Goal: Task Accomplishment & Management: Manage account settings

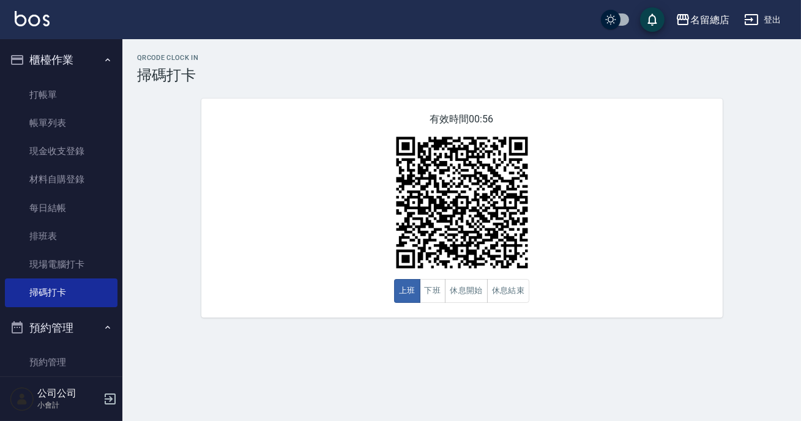
scroll to position [166, 0]
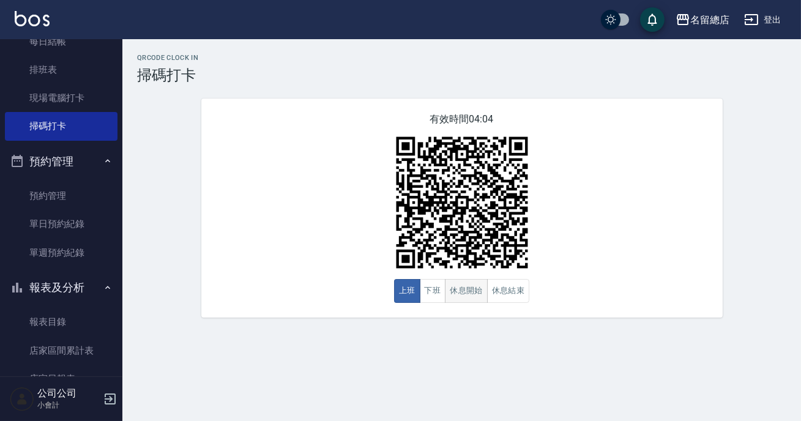
click at [466, 293] on button "休息開始" at bounding box center [466, 291] width 43 height 24
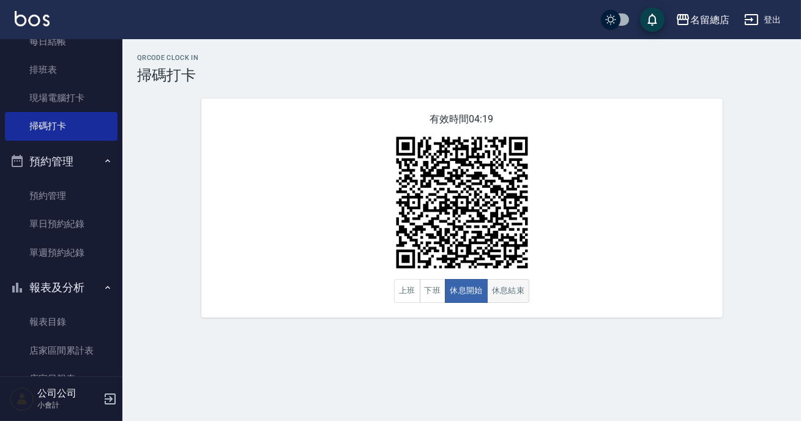
click at [517, 295] on button "休息結束" at bounding box center [508, 291] width 43 height 24
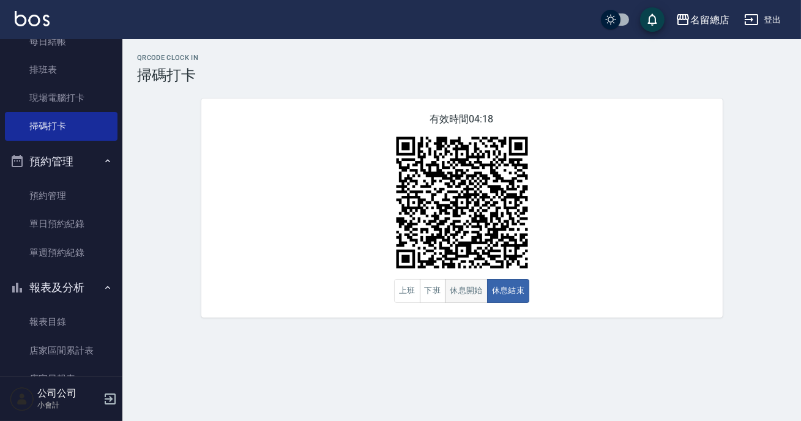
click at [466, 295] on button "休息開始" at bounding box center [466, 291] width 43 height 24
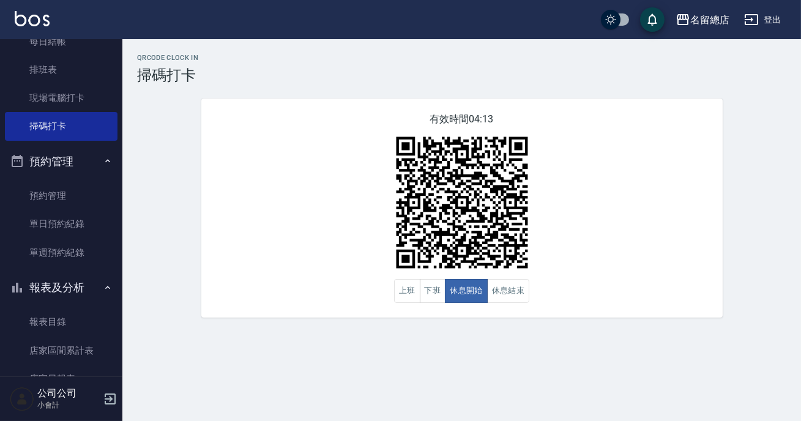
click at [591, 287] on div "有效時間 04:13 上班 下班 休息開始 休息結束" at bounding box center [461, 208] width 521 height 219
click at [522, 282] on button "休息結束" at bounding box center [508, 291] width 43 height 24
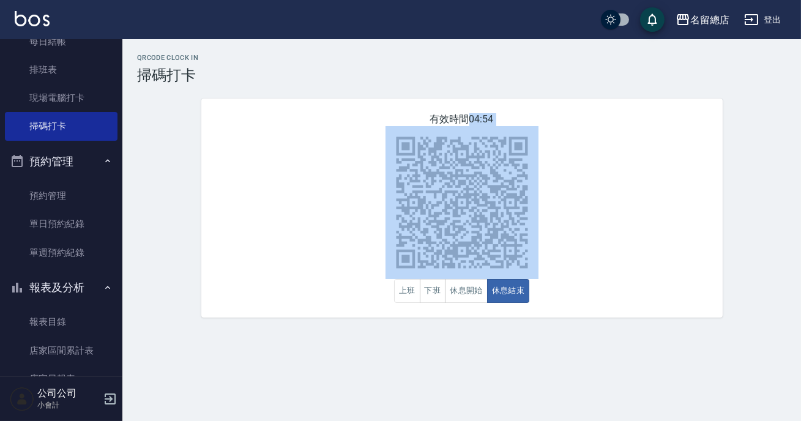
drag, startPoint x: 558, startPoint y: 132, endPoint x: 411, endPoint y: 234, distance: 179.0
click at [411, 234] on div "有效時間 04:54 上班 下班 休息開始 休息結束" at bounding box center [461, 208] width 521 height 219
click at [287, 252] on div "有效時間 04:54 上班 下班 休息開始 休息結束" at bounding box center [461, 208] width 521 height 219
click at [543, 146] on div "有效時間 04:52 上班 下班 休息開始 休息結束" at bounding box center [461, 208] width 521 height 219
click at [501, 166] on img at bounding box center [462, 202] width 153 height 153
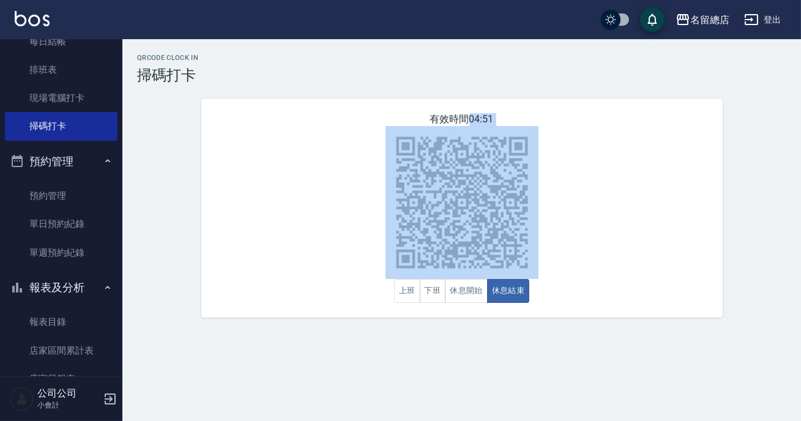
click at [436, 151] on img at bounding box center [462, 202] width 153 height 153
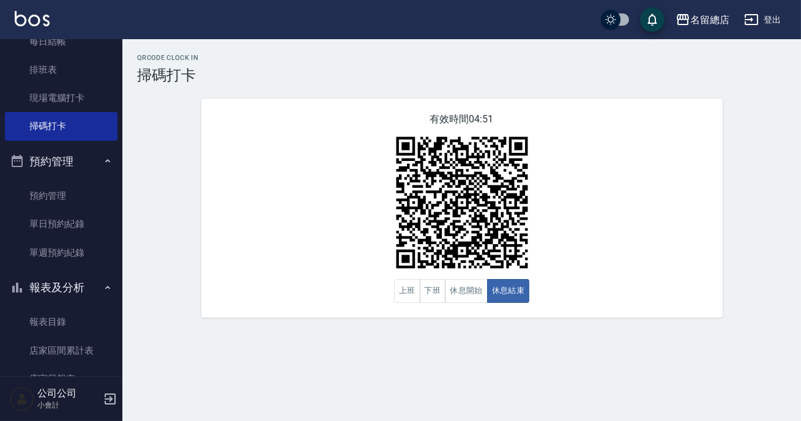
click at [432, 121] on div "有效時間 04:51 上班 下班 休息開始 休息結束" at bounding box center [461, 208] width 521 height 219
click at [190, 184] on div "有效時間 02:01 上班 下班 休息開始 休息結束" at bounding box center [462, 208] width 551 height 219
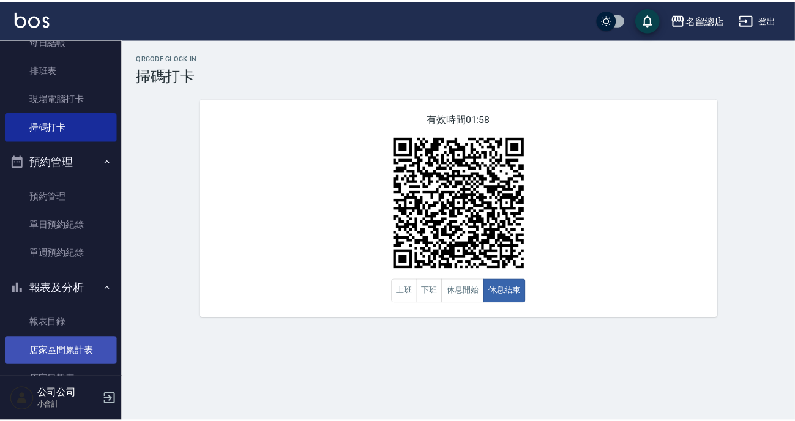
scroll to position [278, 0]
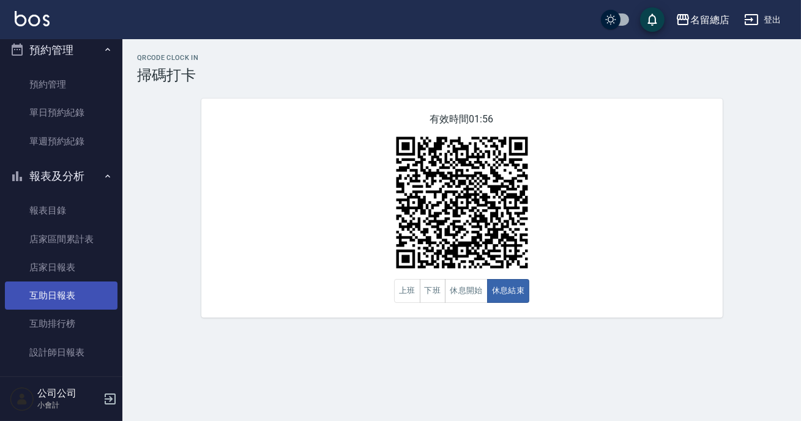
click at [69, 299] on link "互助日報表" at bounding box center [61, 296] width 113 height 28
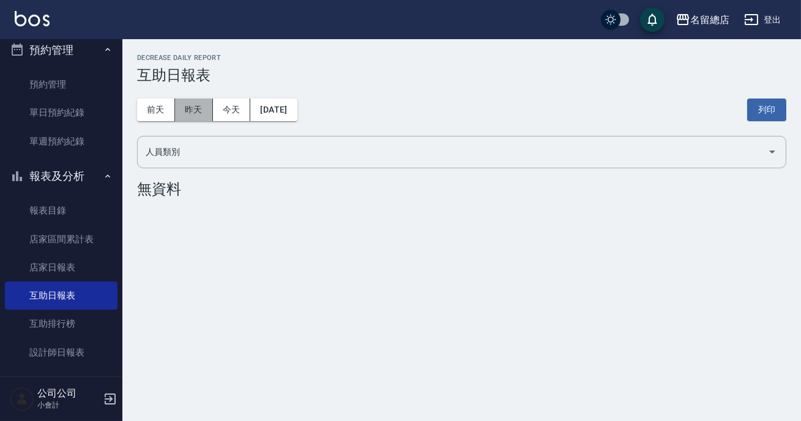
click at [177, 111] on button "昨天" at bounding box center [194, 110] width 38 height 23
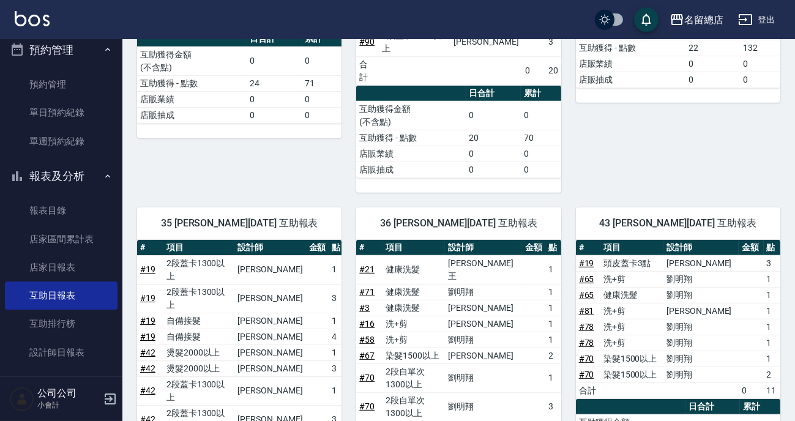
scroll to position [1335, 0]
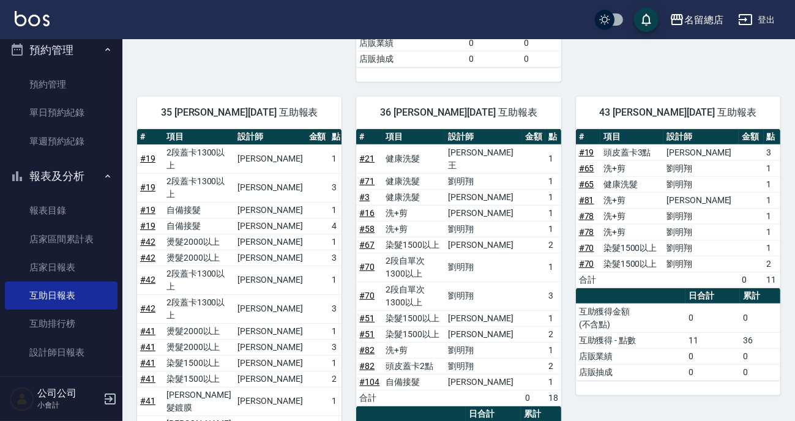
drag, startPoint x: 320, startPoint y: 314, endPoint x: 340, endPoint y: 324, distance: 22.2
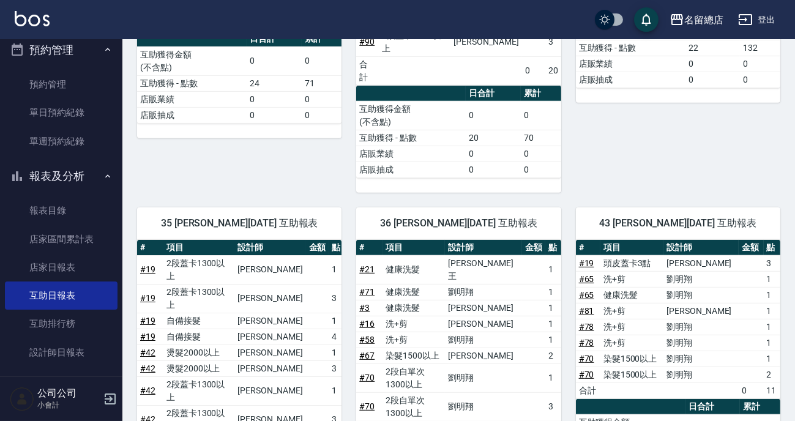
scroll to position [1168, 0]
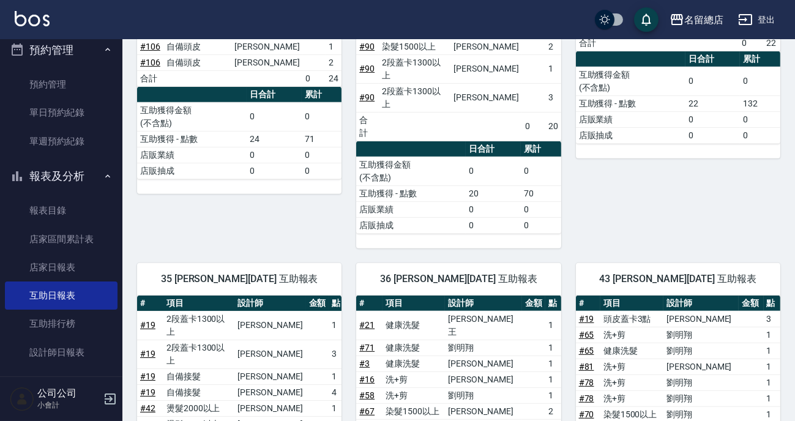
drag, startPoint x: 171, startPoint y: 297, endPoint x: 265, endPoint y: 301, distance: 93.7
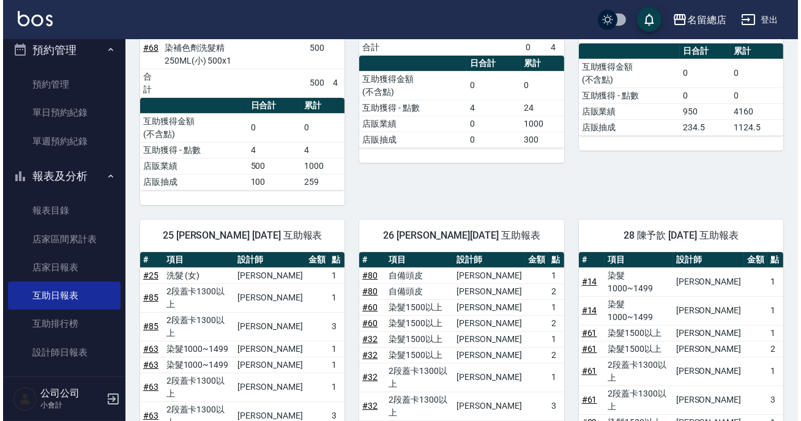
scroll to position [0, 0]
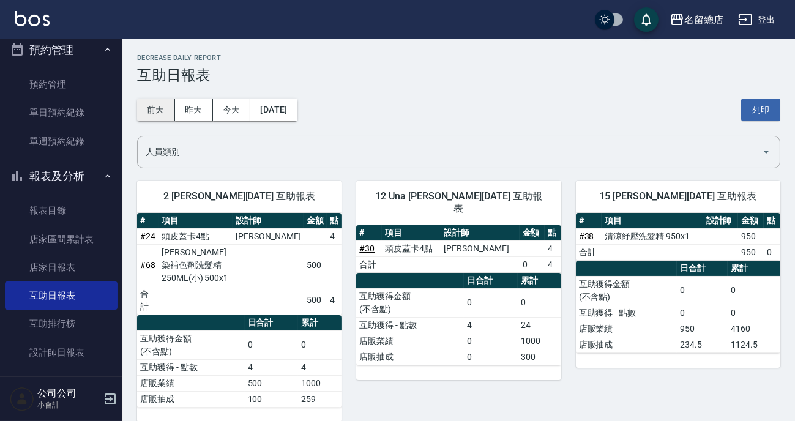
click at [165, 110] on button "前天" at bounding box center [156, 110] width 38 height 23
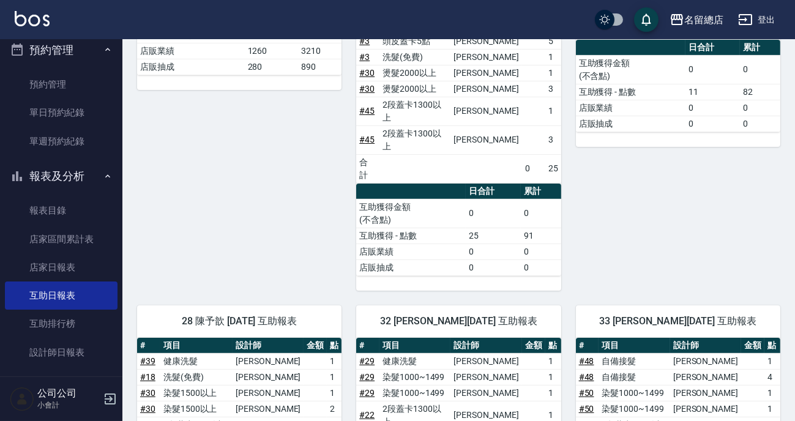
scroll to position [612, 0]
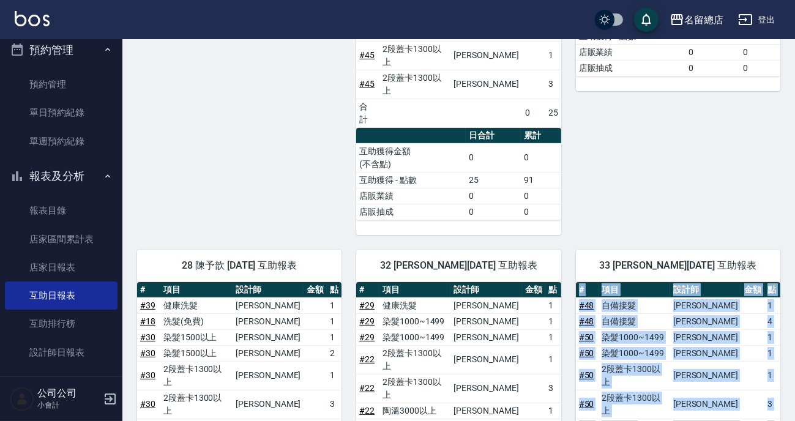
drag, startPoint x: 756, startPoint y: 341, endPoint x: 790, endPoint y: 340, distance: 33.1
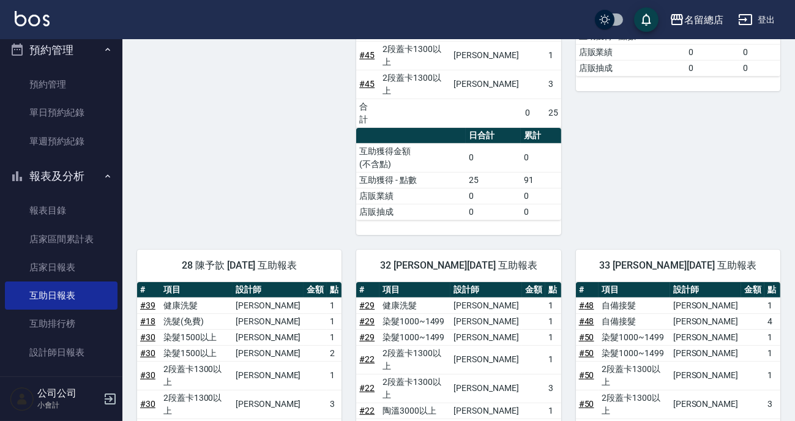
click at [722, 82] on div "26 [PERSON_NAME][DATE] 互助報表 # 項目 設計師 金額 點 # 23 自備頭皮 [PERSON_NAME] 1 # 23 自備頭皮 […" at bounding box center [670, 14] width 219 height 441
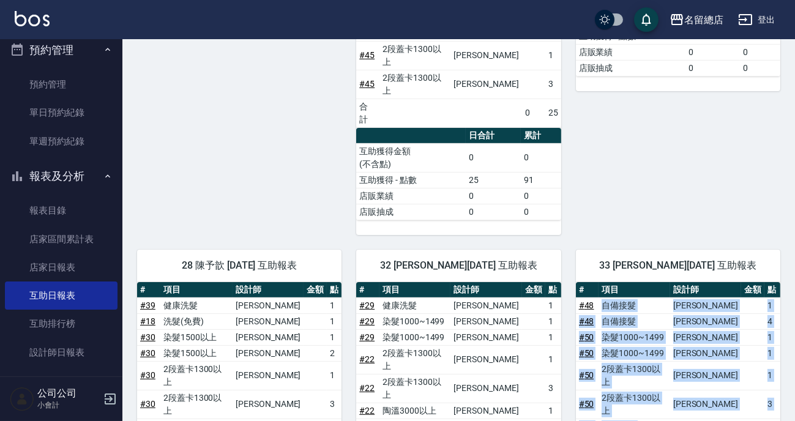
drag, startPoint x: 595, startPoint y: 202, endPoint x: 697, endPoint y: 291, distance: 135.4
click at [697, 297] on tbody "# 48 自備接髮 [PERSON_NAME] 1 # 48 自備接髮 [PERSON_NAME] 4 # 50 染髮1000~1499 [PERSON_NA…" at bounding box center [678, 396] width 204 height 198
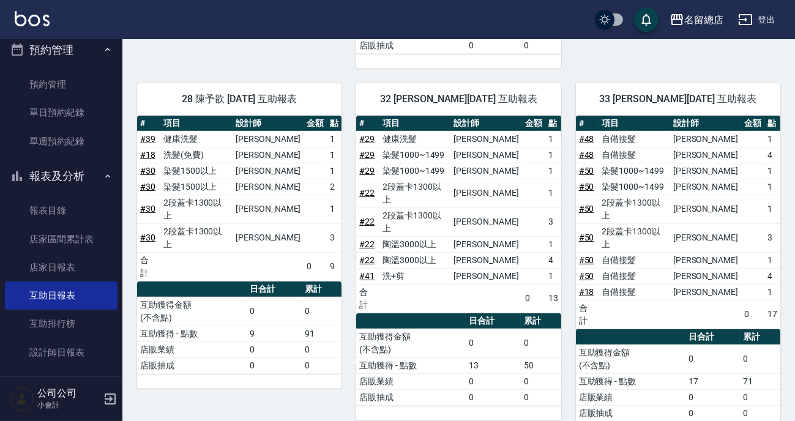
drag, startPoint x: 739, startPoint y: 232, endPoint x: 764, endPoint y: 233, distance: 24.5
click at [764, 373] on tr "互助獲得 - 點數 17 71" at bounding box center [678, 381] width 204 height 16
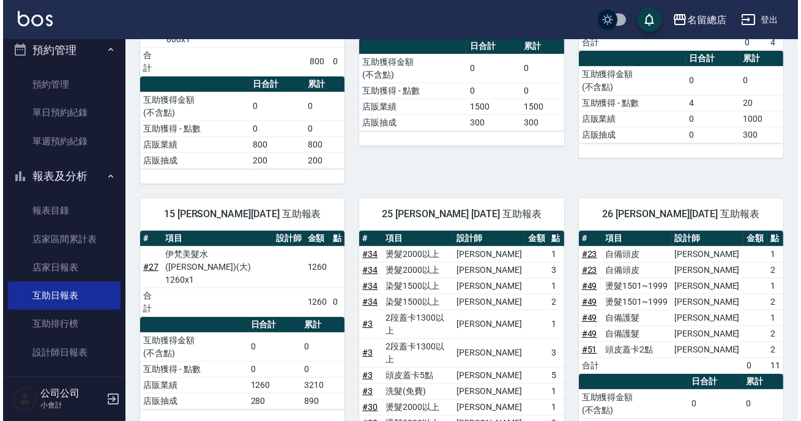
scroll to position [0, 0]
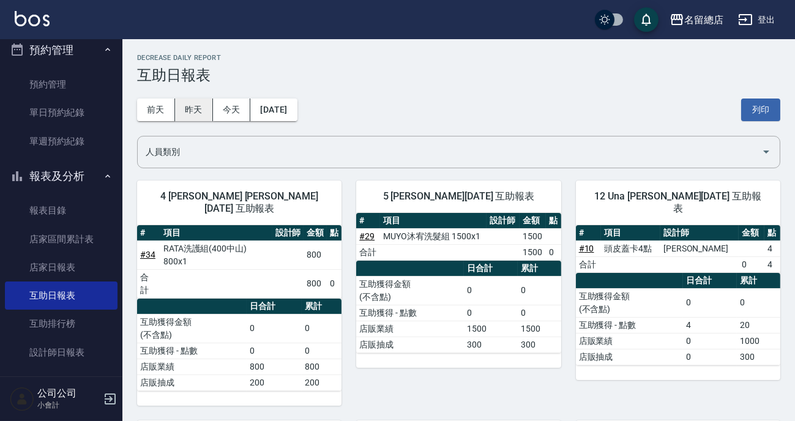
click at [189, 99] on button "昨天" at bounding box center [194, 110] width 38 height 23
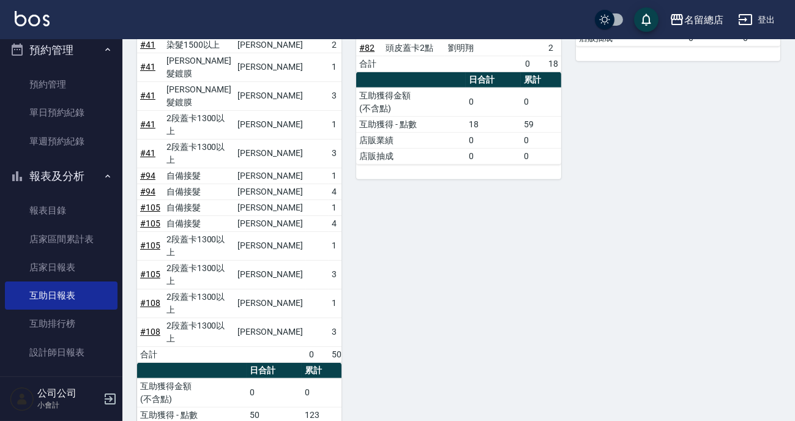
scroll to position [1780, 0]
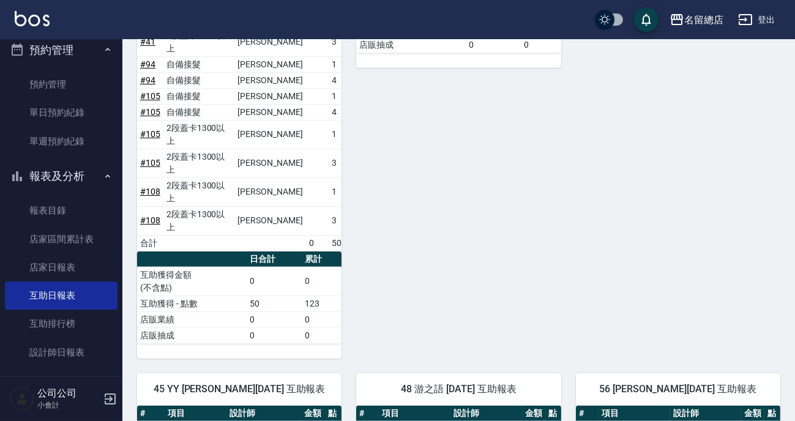
drag, startPoint x: 729, startPoint y: 242, endPoint x: 768, endPoint y: 245, distance: 39.2
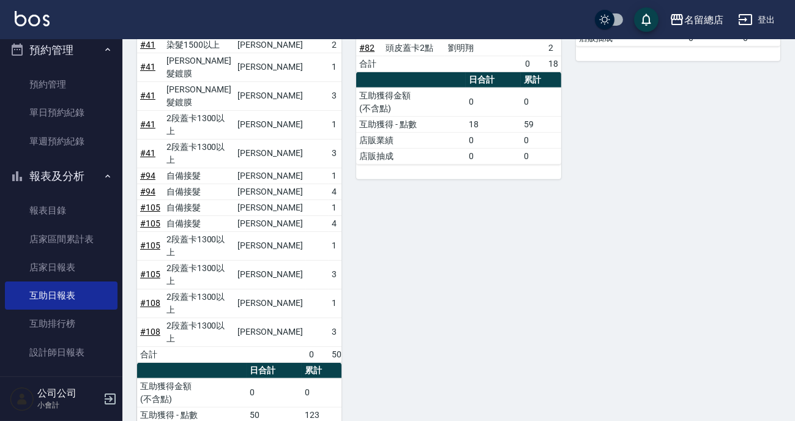
drag, startPoint x: 686, startPoint y: 170, endPoint x: 755, endPoint y: 189, distance: 71.1
click at [744, 62] on div "43 [PERSON_NAME][DATE] 互助報表 # 項目 設計師 金額 點 # 19 頭皮蓋卡3點 [PERSON_NAME] 3 # 65 洗+剪 …" at bounding box center [670, 109] width 219 height 722
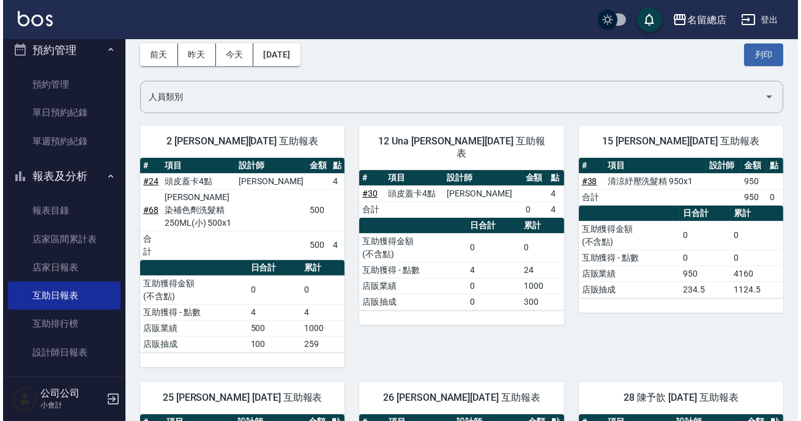
scroll to position [0, 0]
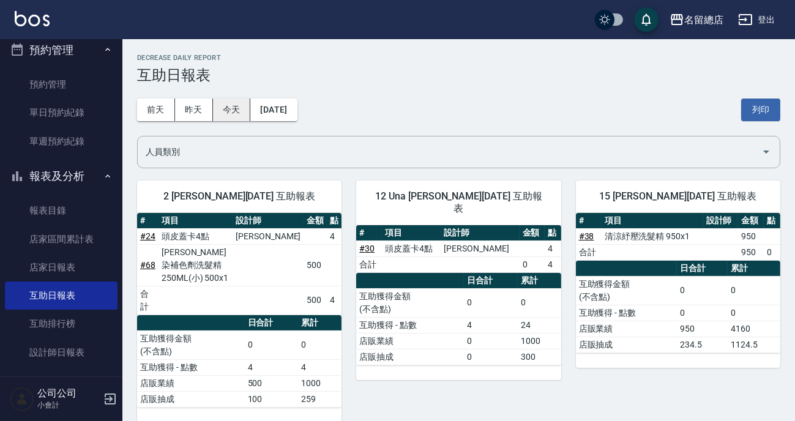
click at [233, 116] on button "今天" at bounding box center [232, 110] width 38 height 23
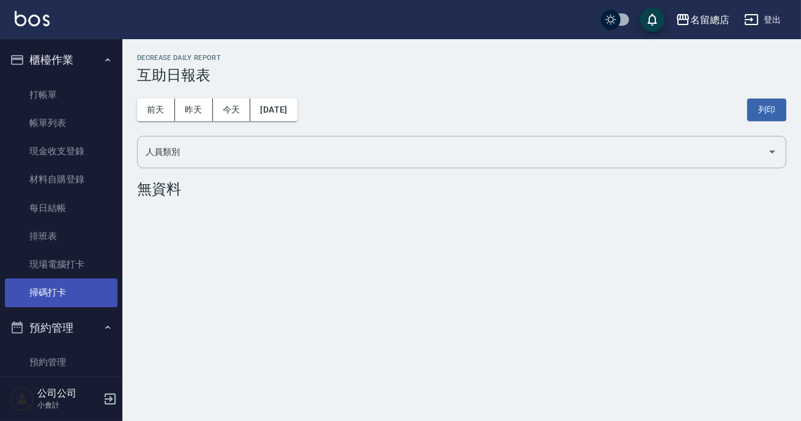
click at [53, 304] on link "掃碼打卡" at bounding box center [61, 292] width 113 height 28
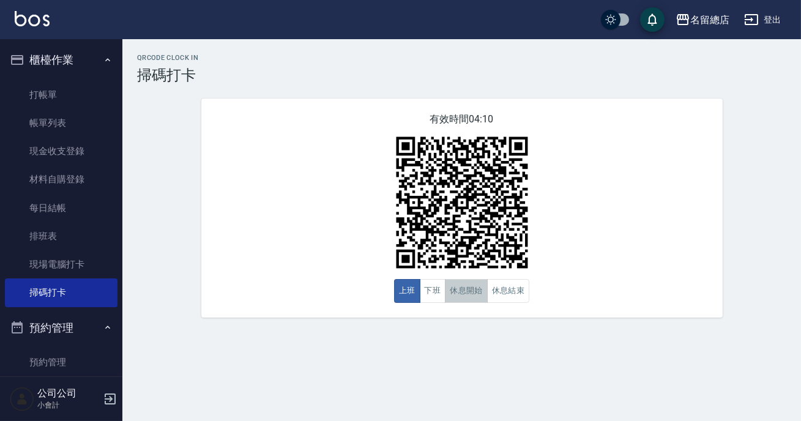
click at [473, 290] on button "休息開始" at bounding box center [466, 291] width 43 height 24
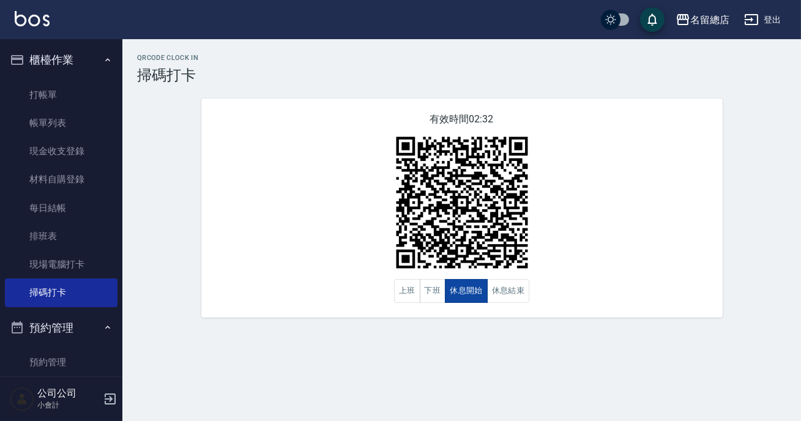
click at [474, 289] on button "休息開始" at bounding box center [466, 291] width 43 height 24
click at [505, 289] on button "休息結束" at bounding box center [508, 291] width 43 height 24
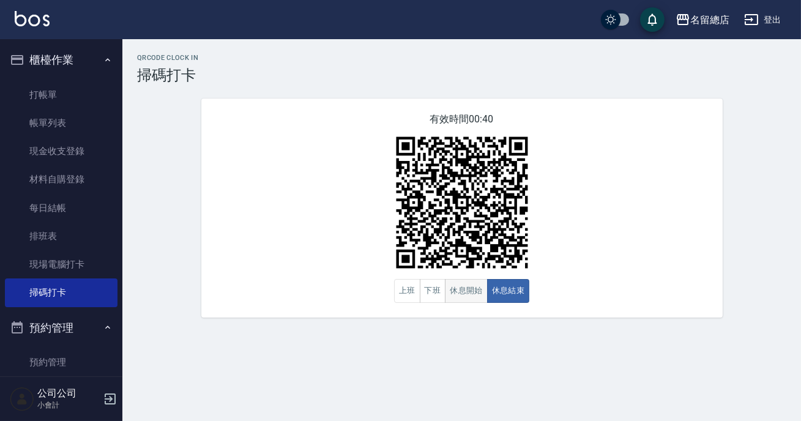
click at [474, 288] on button "休息開始" at bounding box center [466, 291] width 43 height 24
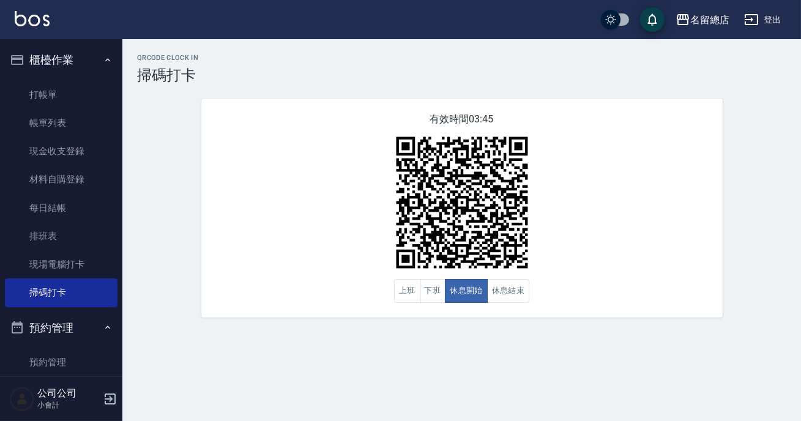
click at [601, 200] on div "有效時間 03:45 上班 下班 休息開始 休息結束" at bounding box center [461, 208] width 521 height 219
click at [459, 291] on button "休息開始" at bounding box center [466, 291] width 43 height 24
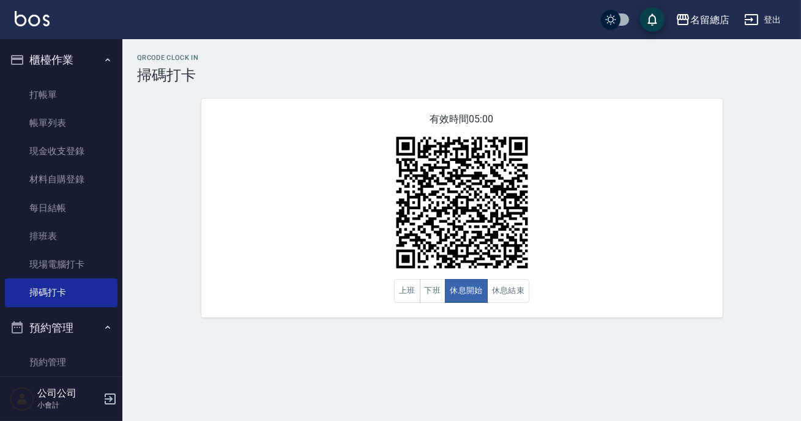
click at [558, 267] on div "有效時間 05:00 上班 下班 休息開始 休息結束" at bounding box center [461, 208] width 521 height 219
click at [508, 285] on button "休息結束" at bounding box center [508, 291] width 43 height 24
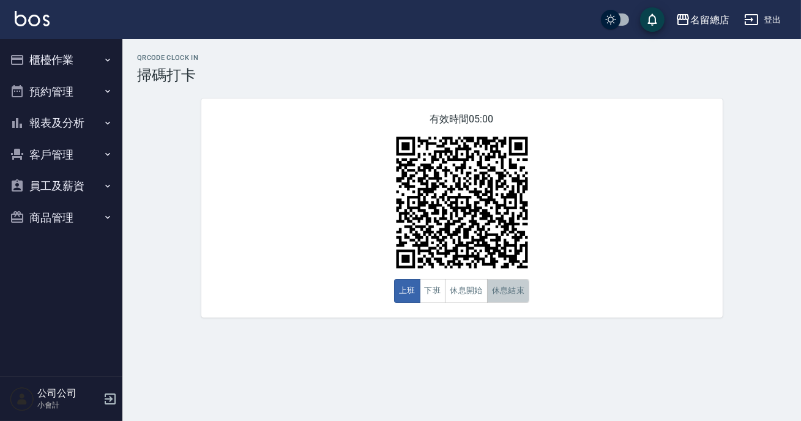
click at [492, 299] on button "休息結束" at bounding box center [508, 291] width 43 height 24
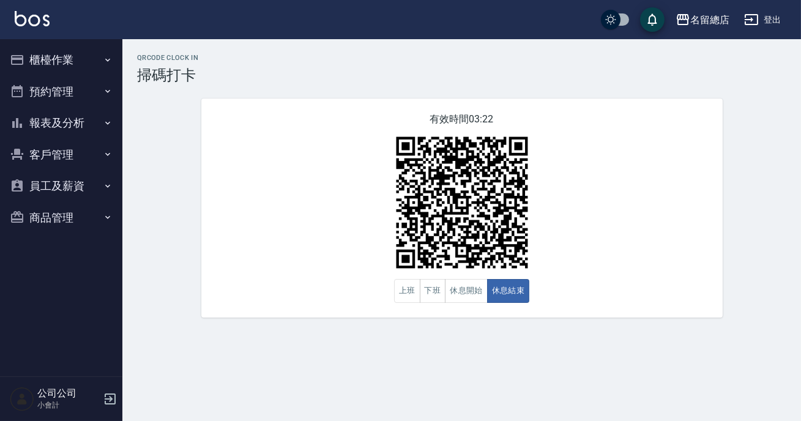
click at [461, 276] on img at bounding box center [462, 202] width 153 height 153
click at [465, 301] on button "休息開始" at bounding box center [466, 291] width 43 height 24
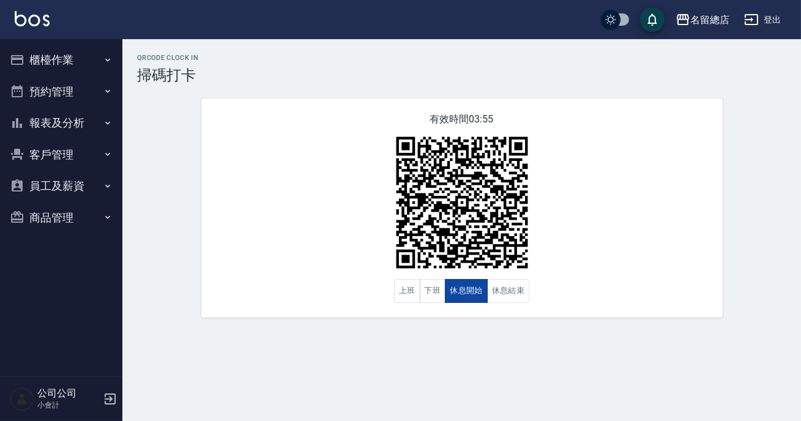
click at [468, 301] on button "休息開始" at bounding box center [466, 291] width 43 height 24
click at [502, 287] on button "休息結束" at bounding box center [508, 291] width 43 height 24
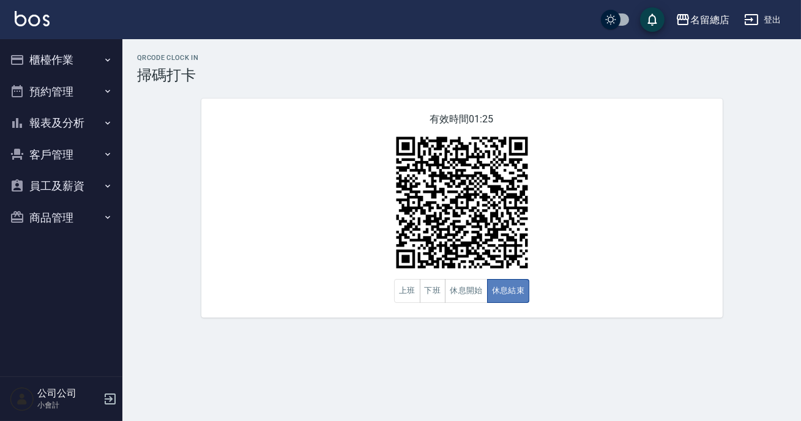
click at [500, 287] on button "休息結束" at bounding box center [508, 291] width 43 height 24
click at [468, 284] on button "休息開始" at bounding box center [466, 291] width 43 height 24
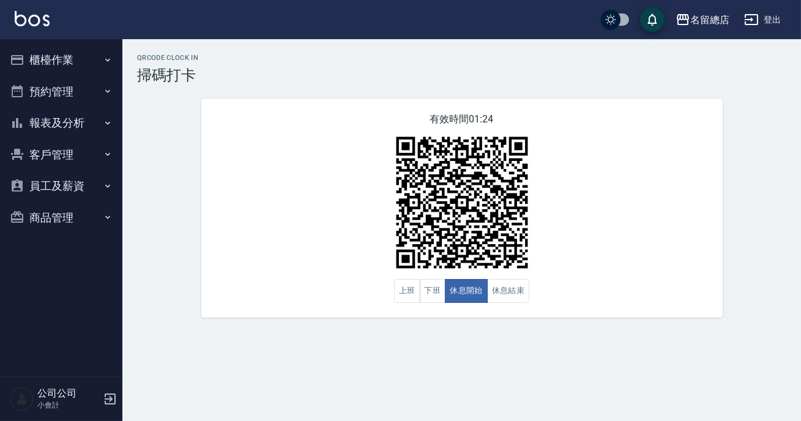
click at [621, 258] on div "有效時間 01:24 上班 下班 休息開始 休息結束" at bounding box center [461, 208] width 521 height 219
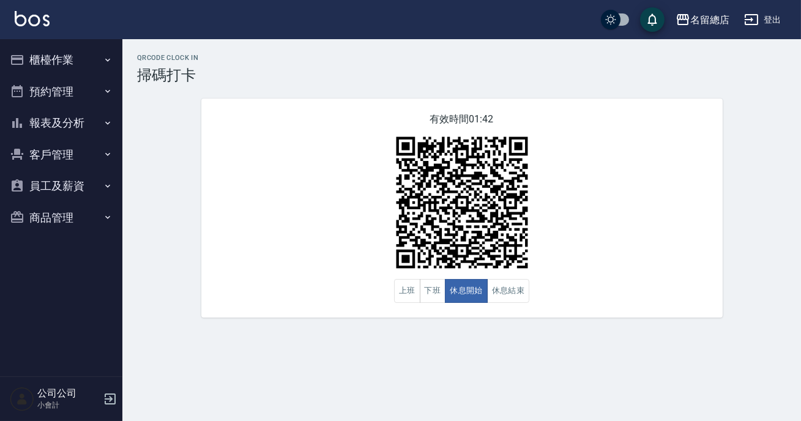
click at [614, 254] on div "有效時間 01:42 上班 下班 休息開始 休息結束" at bounding box center [461, 208] width 521 height 219
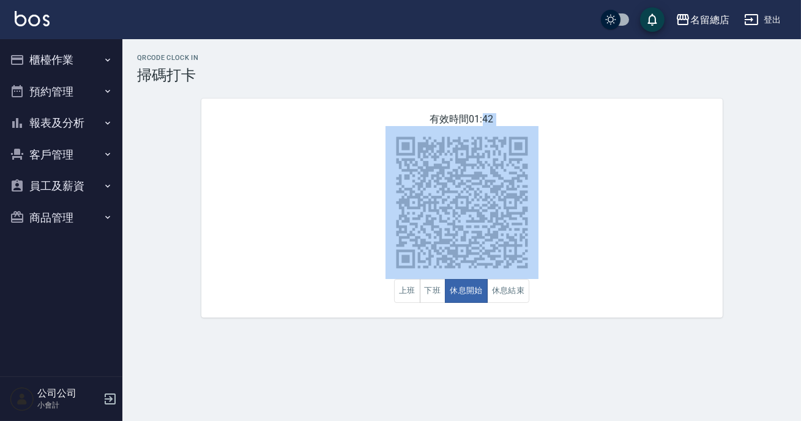
drag, startPoint x: 614, startPoint y: 254, endPoint x: 613, endPoint y: 269, distance: 15.4
click at [618, 257] on div "有效時間 01:42 上班 下班 休息開始 休息結束" at bounding box center [461, 208] width 521 height 219
click at [596, 300] on div "有效時間 01:41 上班 下班 休息開始 休息結束" at bounding box center [461, 208] width 521 height 219
click at [506, 302] on button "休息結束" at bounding box center [508, 291] width 43 height 24
click at [510, 296] on button "休息結束" at bounding box center [508, 291] width 43 height 24
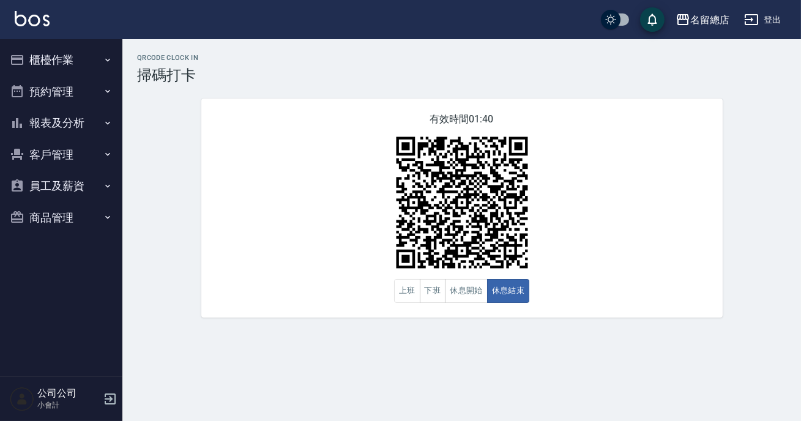
click at [551, 362] on div "QRcode Clock In 掃碼打卡 有效時間 01:40 上班 下班 休息開始 休息結束" at bounding box center [400, 210] width 801 height 421
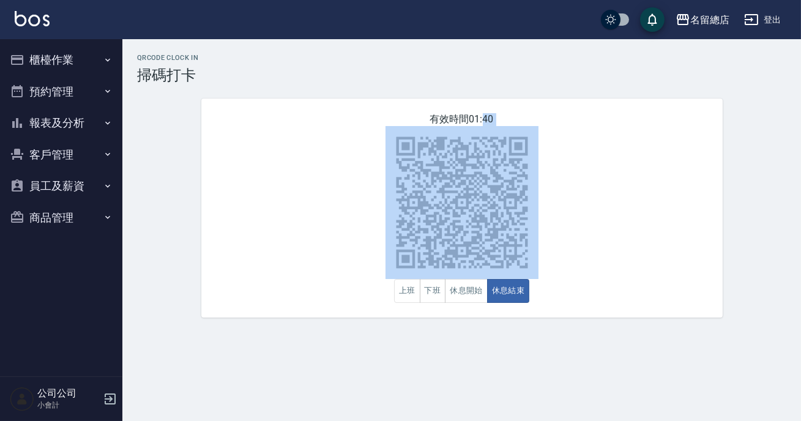
click at [551, 362] on div "QRcode Clock In 掃碼打卡 有效時間 01:40 上班 下班 休息開始 休息結束" at bounding box center [400, 210] width 801 height 421
click at [553, 358] on div "QRcode Clock In 掃碼打卡 有效時間 01:40 上班 下班 休息開始 休息結束" at bounding box center [400, 210] width 801 height 421
